Goal: Navigation & Orientation: Understand site structure

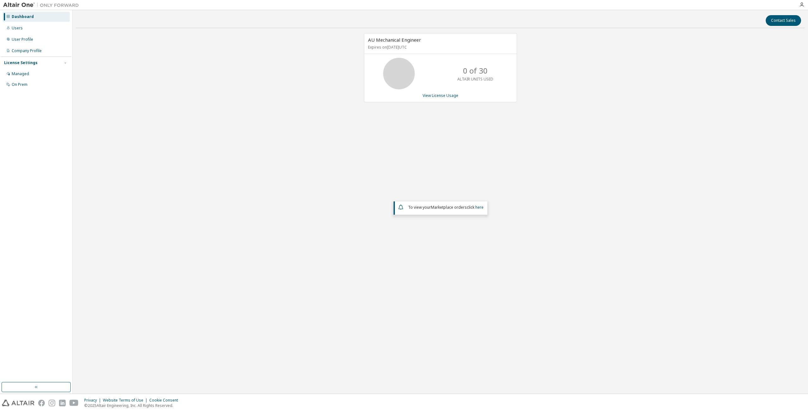
click at [259, 69] on div "AU Mechanical Engineer Expires on [DATE] UTC 0 of 30 ALTAIR UNITS USED View Lic…" at bounding box center [440, 167] width 729 height 268
